Goal: Task Accomplishment & Management: Manage account settings

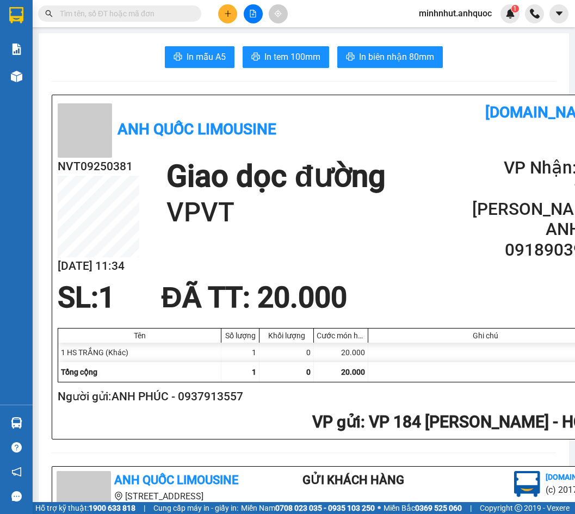
click at [454, 11] on span "minhnhut.anhquoc" at bounding box center [455, 14] width 90 height 14
click at [449, 36] on span "Đăng xuất" at bounding box center [459, 34] width 68 height 12
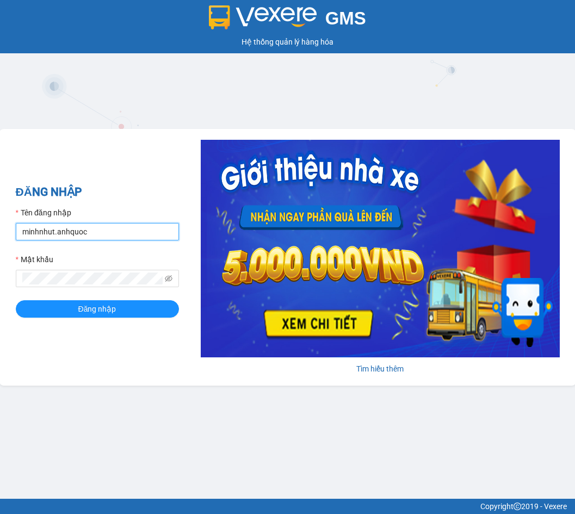
click at [76, 227] on input "minhnhut.anhquoc" at bounding box center [97, 231] width 163 height 17
type input "quoctrung.anhquoc"
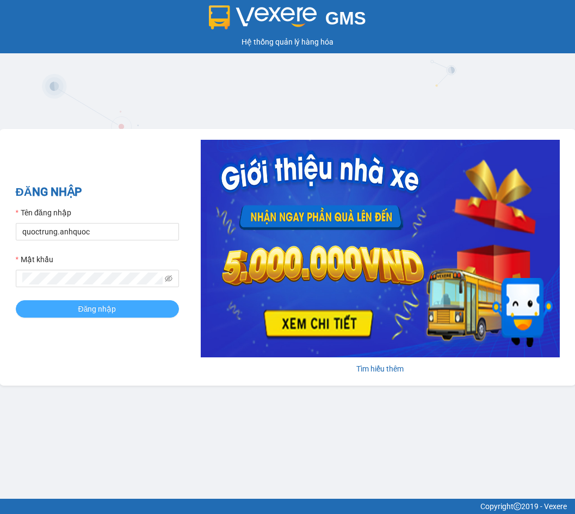
click at [89, 308] on span "Đăng nhập" at bounding box center [97, 309] width 38 height 12
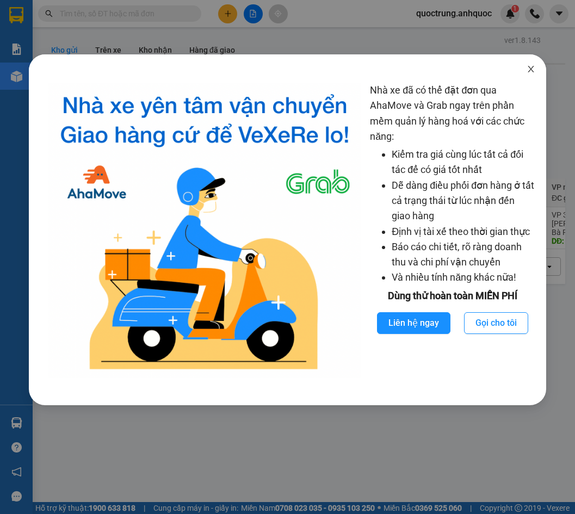
click at [528, 63] on span "Close" at bounding box center [530, 69] width 30 height 30
